Goal: Transaction & Acquisition: Purchase product/service

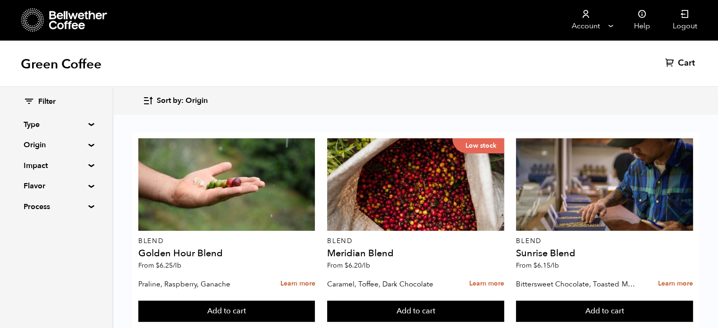
click at [62, 144] on summary "Origin" at bounding box center [56, 144] width 65 height 11
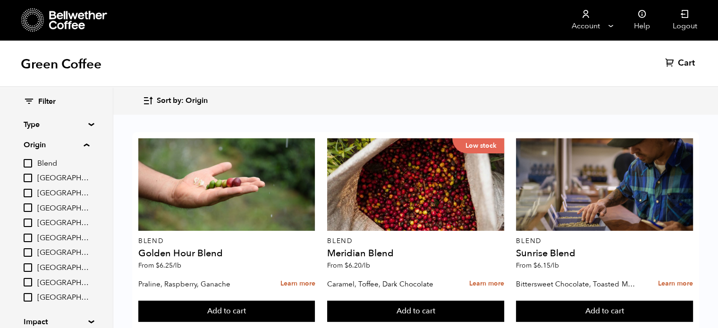
click at [48, 256] on span "[GEOGRAPHIC_DATA]" at bounding box center [63, 253] width 52 height 10
click at [0, 0] on input "[GEOGRAPHIC_DATA]" at bounding box center [0, 0] width 0 height 0
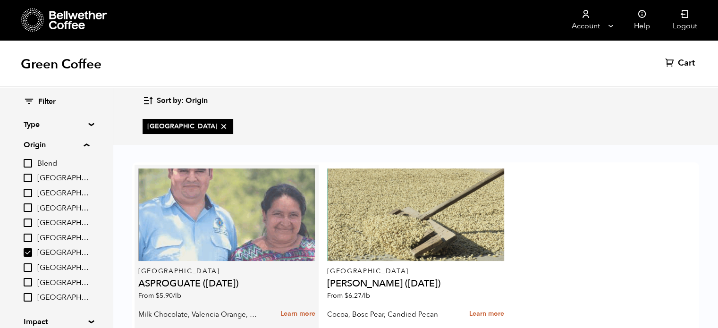
scroll to position [54, 0]
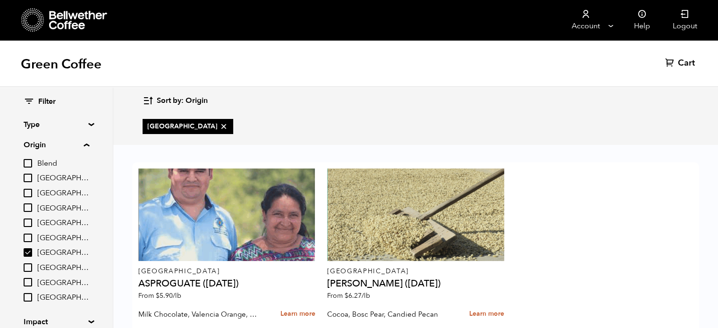
click at [30, 255] on input "[GEOGRAPHIC_DATA]" at bounding box center [28, 252] width 9 height 9
checkbox input "false"
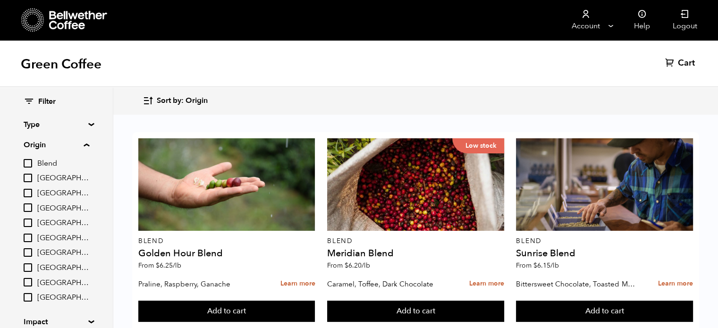
click at [24, 239] on input "[GEOGRAPHIC_DATA]" at bounding box center [28, 238] width 9 height 9
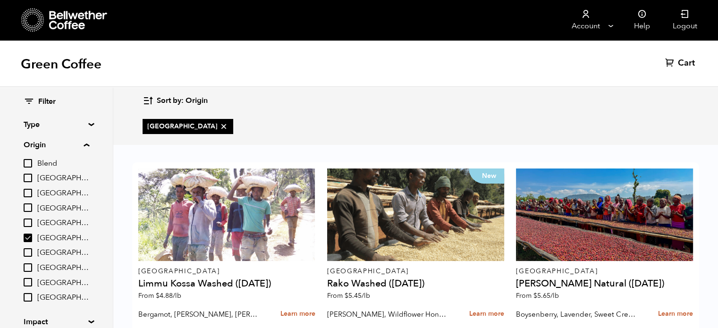
click at [32, 236] on input "[GEOGRAPHIC_DATA]" at bounding box center [28, 238] width 9 height 9
checkbox input "false"
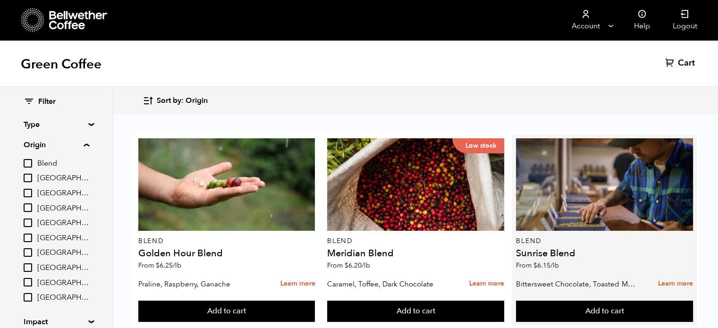
scroll to position [844, 0]
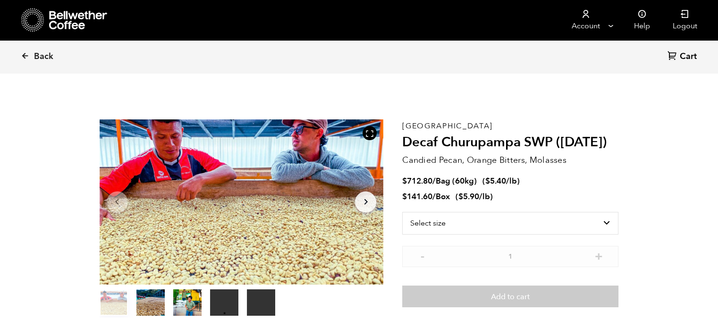
scroll to position [410, 503]
click at [538, 225] on select "Select size Bag (60kg) (132 lbs) Box (24 lbs)" at bounding box center [510, 223] width 216 height 23
select select "box"
click at [402, 212] on select "Select size Bag (60kg) (132 lbs) Box (24 lbs)" at bounding box center [510, 223] width 216 height 23
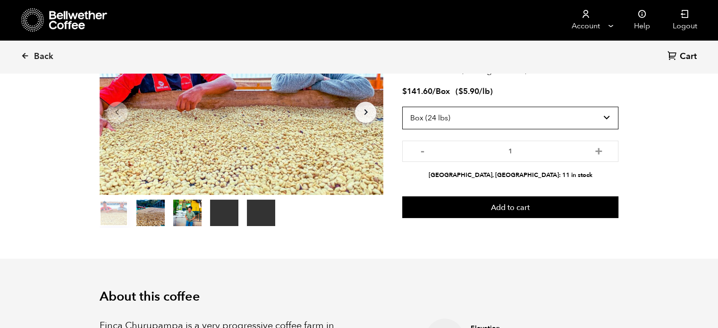
scroll to position [0, 0]
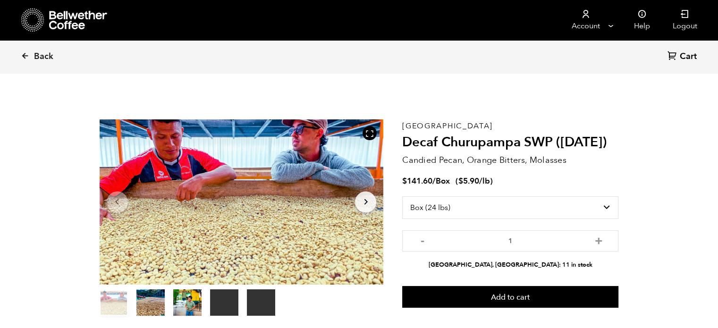
click at [19, 52] on div "Back Cart (0)" at bounding box center [359, 56] width 718 height 33
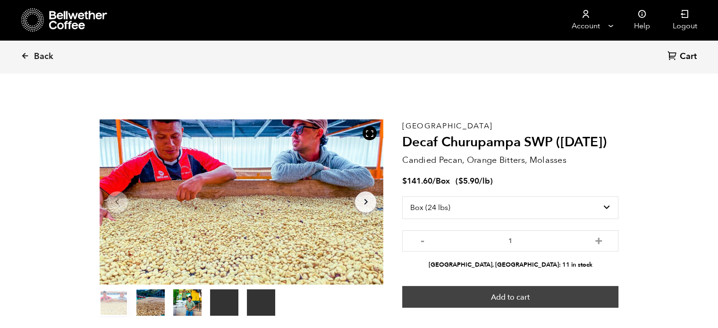
click at [509, 298] on button "Add to cart" at bounding box center [510, 297] width 216 height 22
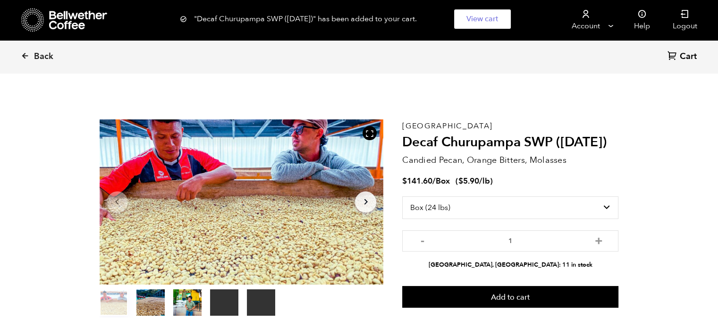
click at [678, 56] on icon at bounding box center [673, 56] width 10 height 10
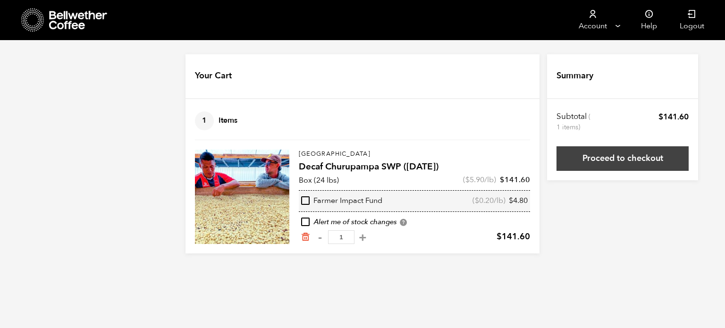
click at [581, 151] on link "Proceed to checkout" at bounding box center [623, 158] width 132 height 25
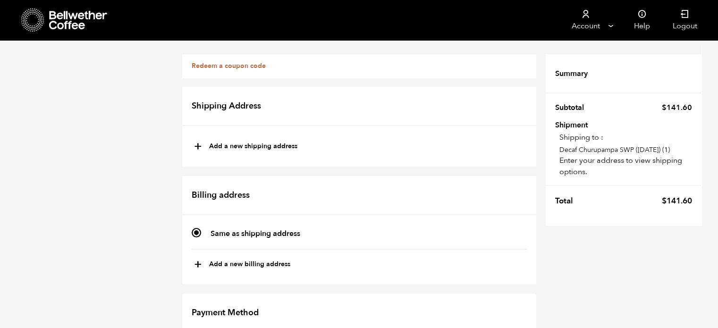
click at [212, 145] on button "+ Add a new shipping address" at bounding box center [245, 147] width 103 height 16
type input "New address"
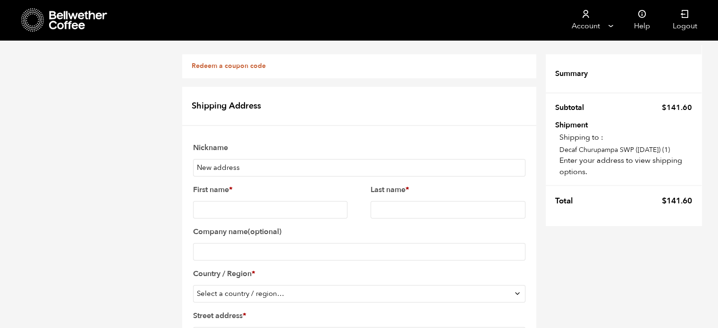
click at [208, 170] on input "New address" at bounding box center [359, 167] width 332 height 17
type input "[PERSON_NAME]"
click at [291, 274] on label "Country / Region *" at bounding box center [359, 273] width 332 height 15
click at [291, 285] on select "Select a country / region… [GEOGRAPHIC_DATA] [GEOGRAPHIC_DATA] [GEOGRAPHIC_DATA…" at bounding box center [359, 293] width 332 height 17
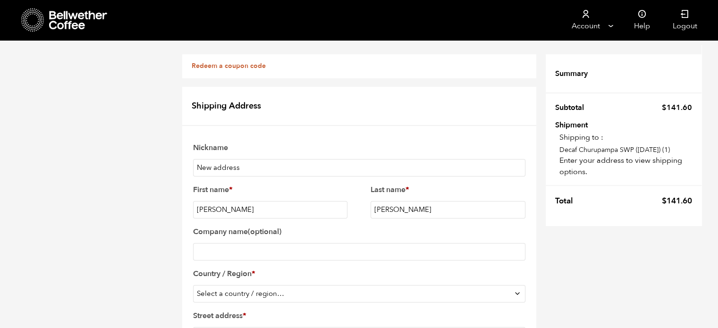
scroll to position [51, 0]
click at [273, 285] on select "Select a country / region… [GEOGRAPHIC_DATA] [GEOGRAPHIC_DATA] [GEOGRAPHIC_DATA…" at bounding box center [359, 293] width 332 height 17
select select "US"
click at [193, 285] on select "Select a country / region… [GEOGRAPHIC_DATA] [GEOGRAPHIC_DATA] [GEOGRAPHIC_DATA…" at bounding box center [359, 293] width 332 height 17
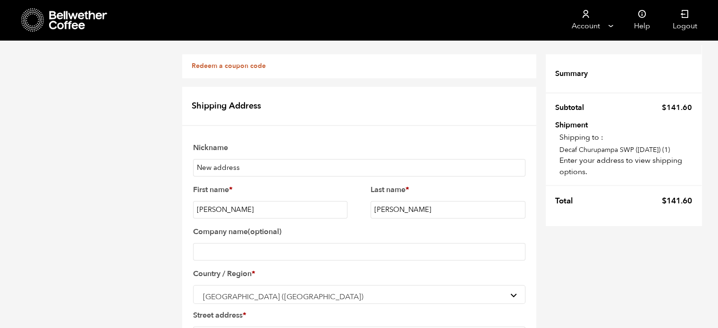
type input "8297 Loganberry Ct"
type input "Colorado Springs"
select select "CO"
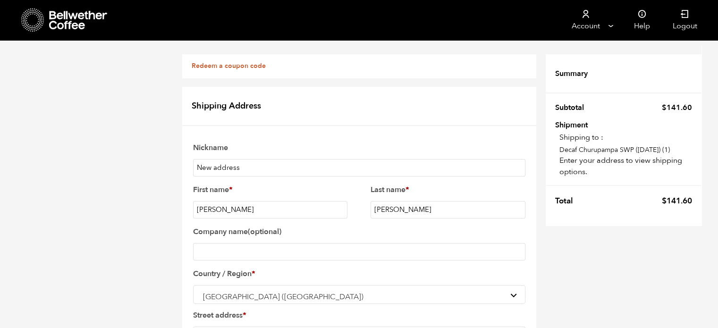
type input "80927"
type input "7192917244"
type input "bryant@aacollc.com"
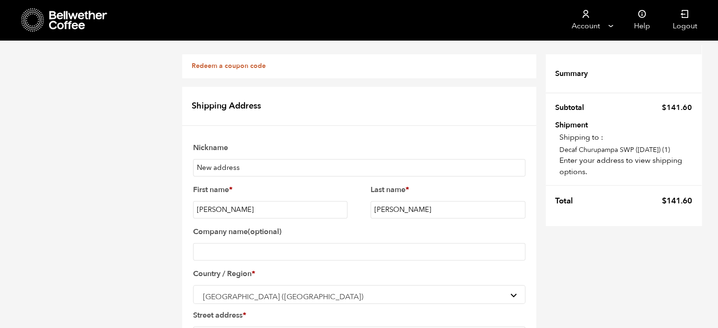
scroll to position [370, 0]
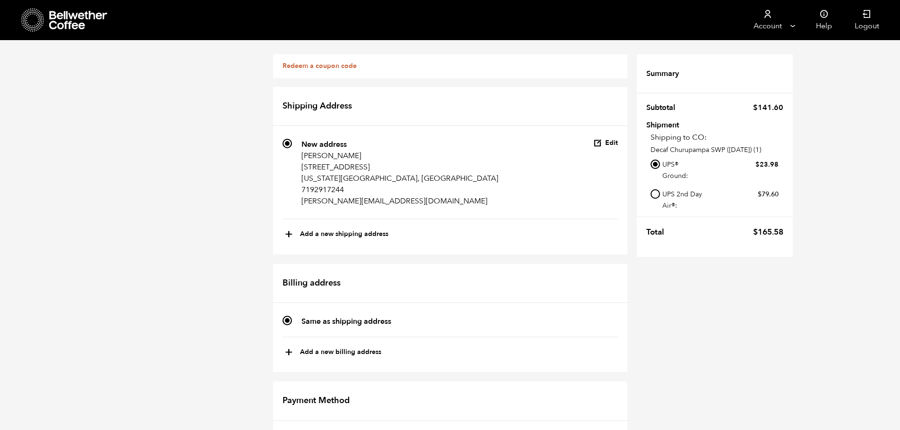
scroll to position [0, 0]
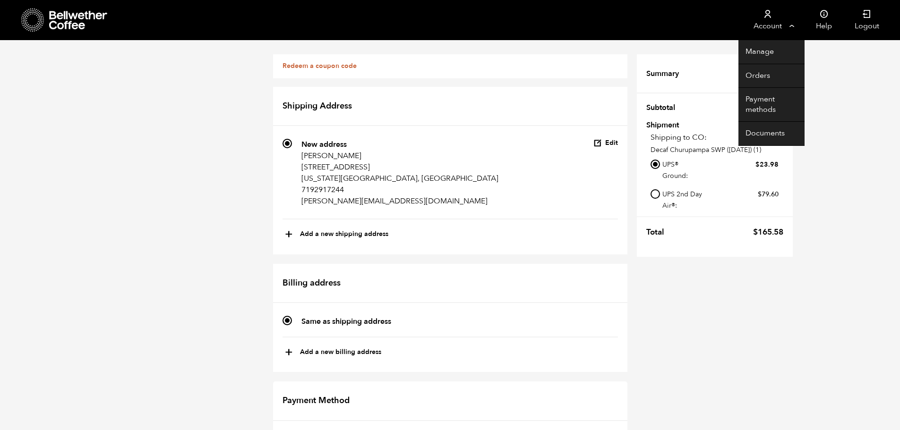
click at [718, 27] on link "Account" at bounding box center [767, 20] width 58 height 40
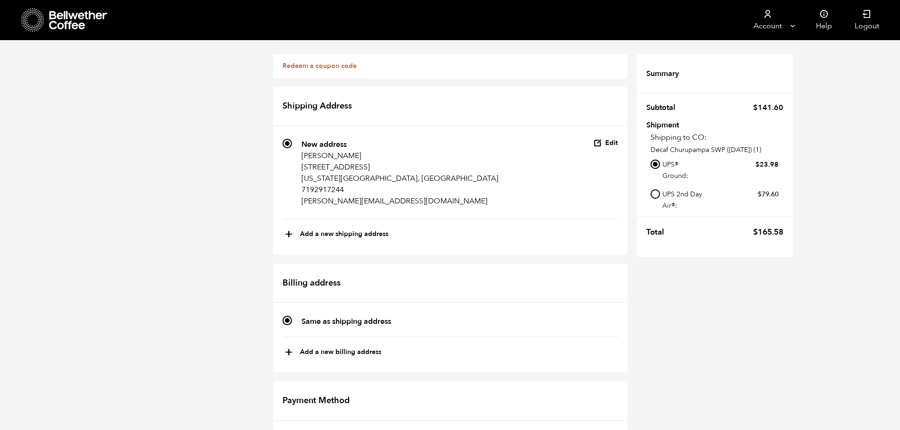
click at [67, 19] on icon at bounding box center [78, 20] width 59 height 19
